Goal: Contribute content

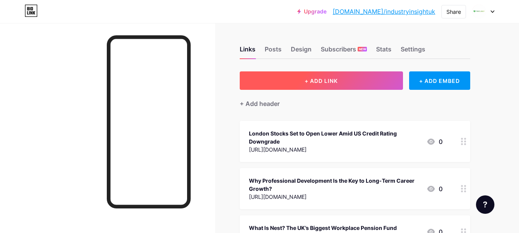
click at [308, 76] on button "+ ADD LINK" at bounding box center [321, 80] width 163 height 18
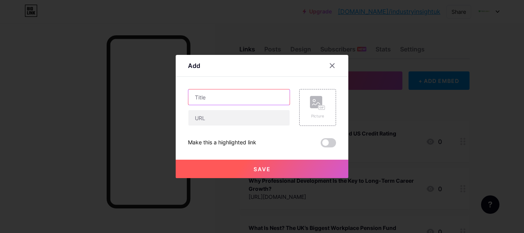
click at [212, 97] on input "text" at bounding box center [238, 96] width 101 height 15
paste input "Leadership & Professional Development: Building Skills for the Future"
type input "Leadership & Professional Development: Building Skills for the Future"
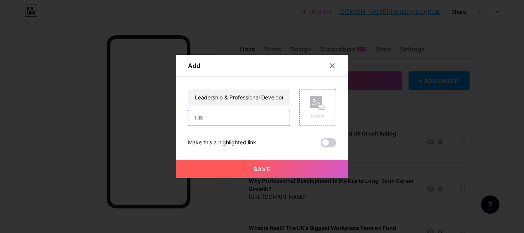
click at [205, 116] on input "text" at bounding box center [238, 117] width 101 height 15
paste input "[URL][DOMAIN_NAME]"
type input "[URL][DOMAIN_NAME]"
click at [204, 172] on button "Save" at bounding box center [262, 169] width 173 height 18
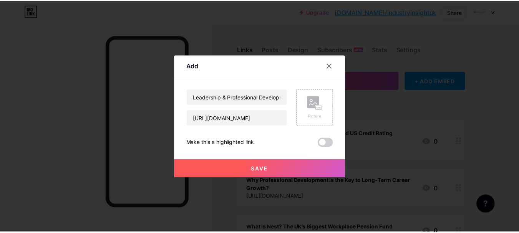
scroll to position [0, 0]
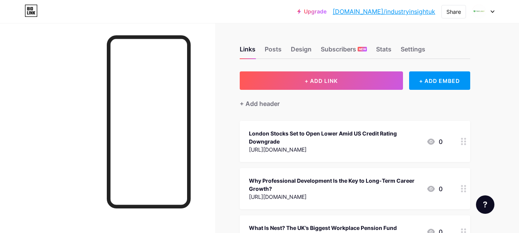
click at [401, 13] on link "[DOMAIN_NAME]/industryinsightuk" at bounding box center [383, 11] width 102 height 9
